Goal: Information Seeking & Learning: Learn about a topic

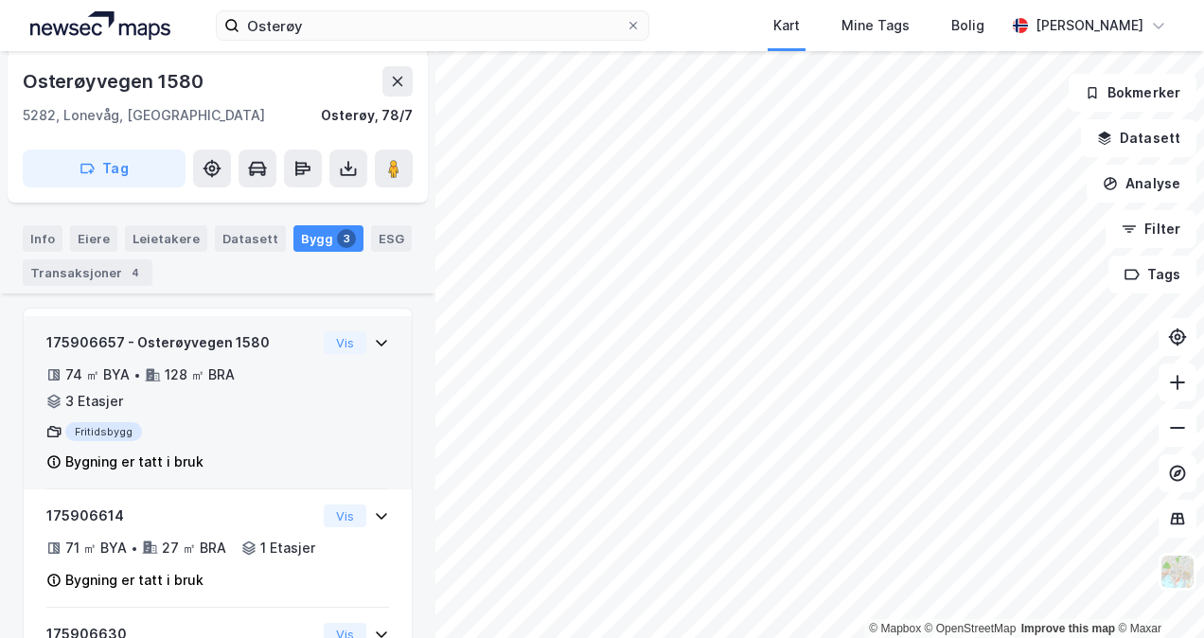
scroll to position [322, 0]
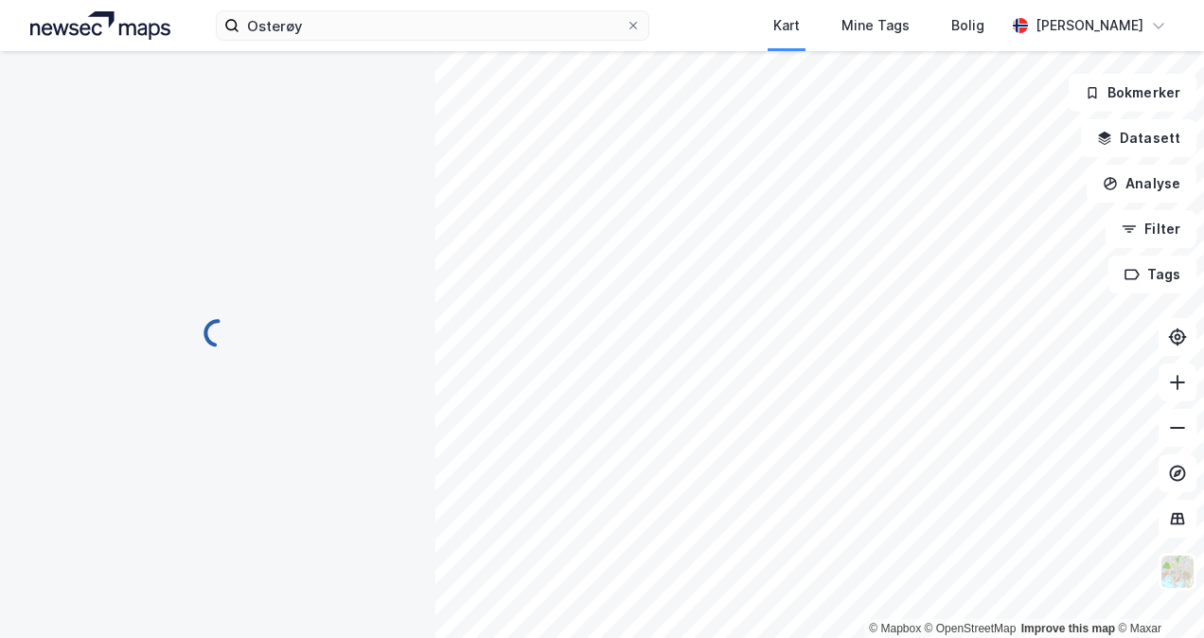
scroll to position [106, 0]
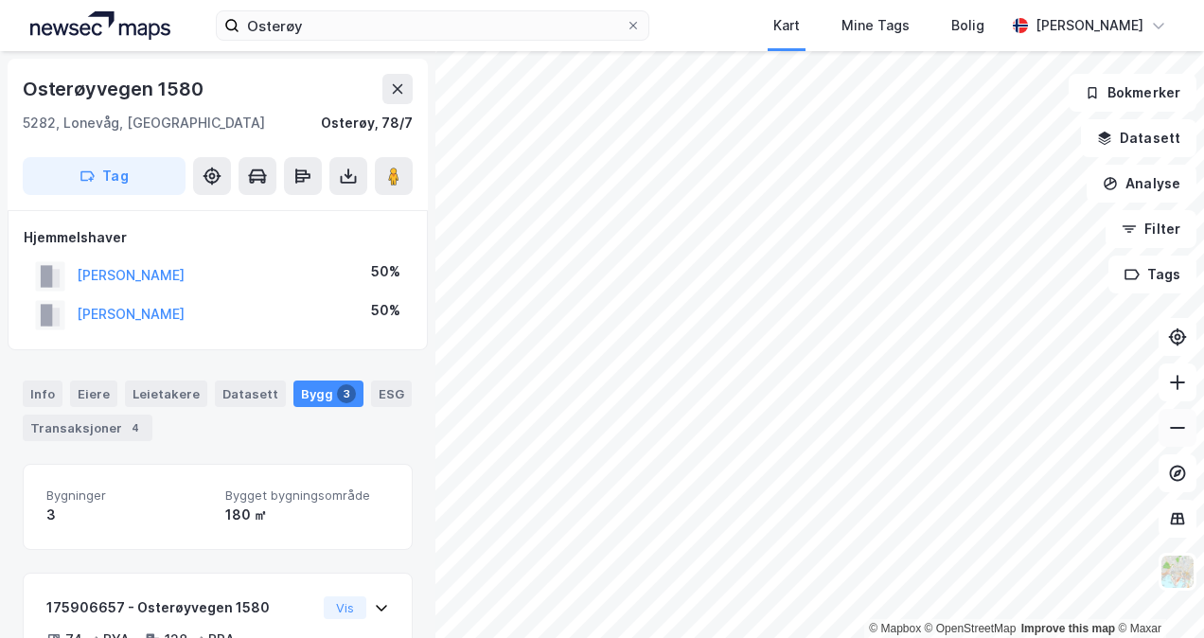
click at [1174, 432] on icon at bounding box center [1177, 427] width 19 height 19
click at [1171, 432] on icon at bounding box center [1177, 427] width 19 height 19
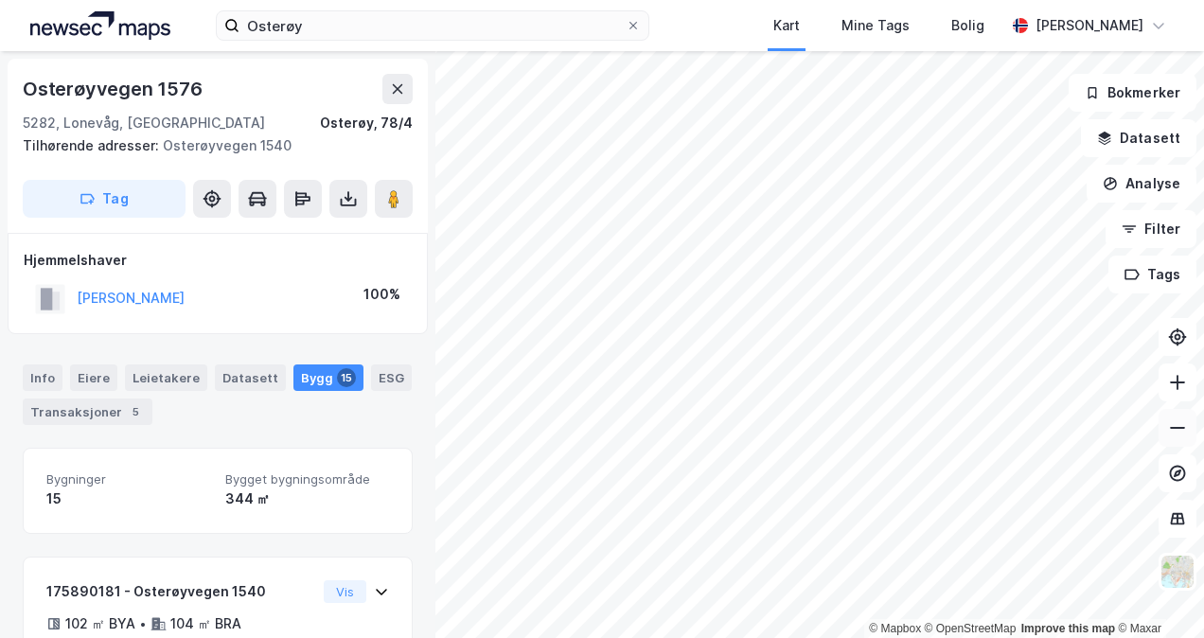
scroll to position [5, 0]
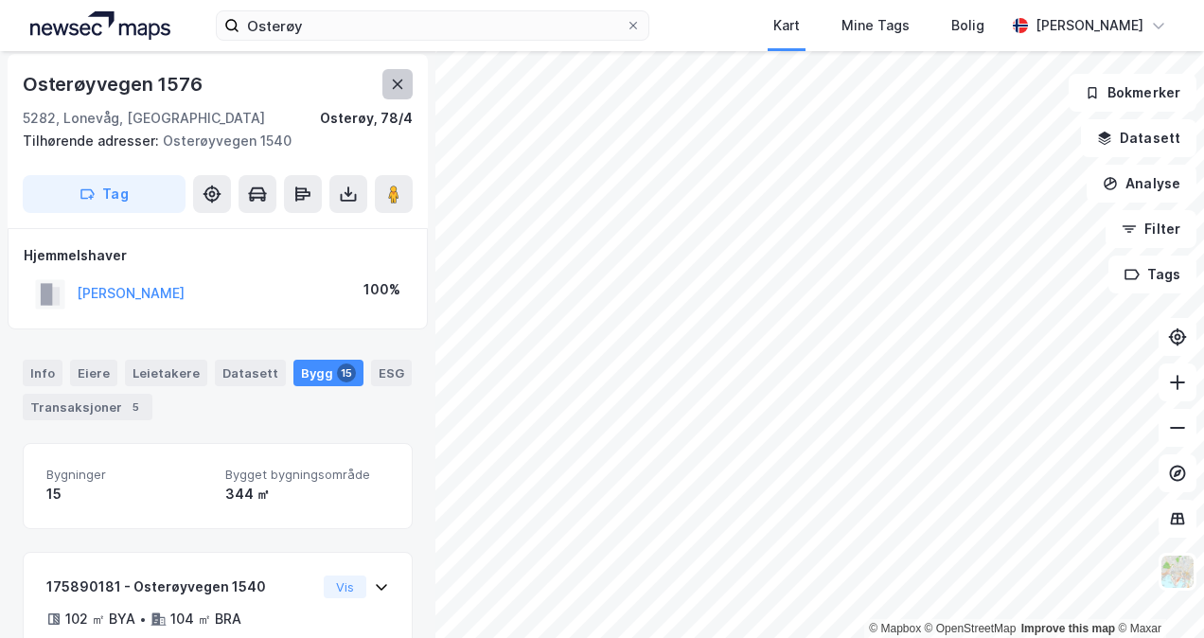
click at [398, 87] on icon at bounding box center [397, 84] width 15 height 15
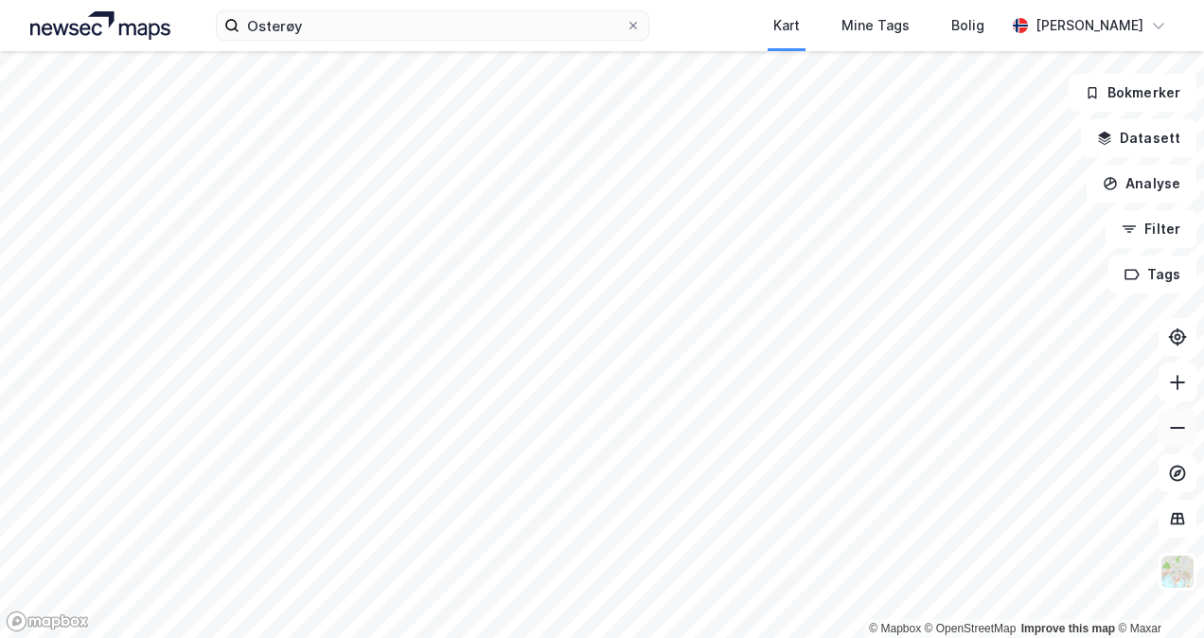
click at [1191, 443] on button at bounding box center [1178, 428] width 38 height 38
click at [1193, 427] on button at bounding box center [1178, 428] width 38 height 38
click at [1192, 427] on button at bounding box center [1178, 428] width 38 height 38
click at [1177, 414] on button at bounding box center [1178, 428] width 38 height 38
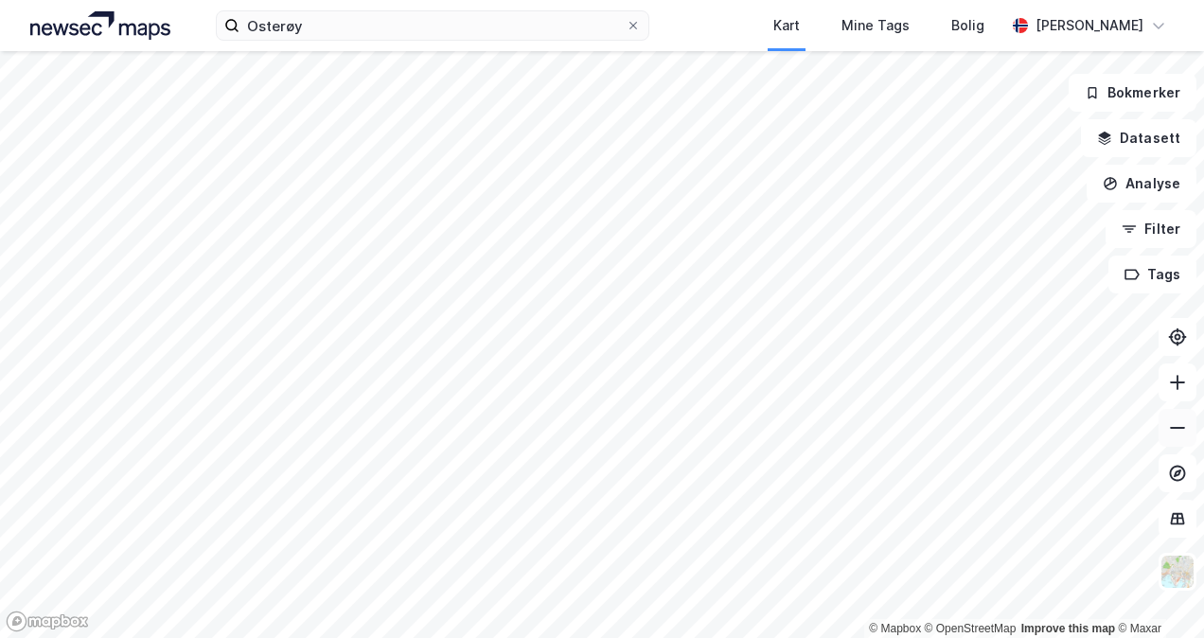
click at [1172, 428] on icon at bounding box center [1177, 428] width 15 height 2
click at [1160, 439] on button at bounding box center [1178, 428] width 38 height 38
